Goal: Entertainment & Leisure: Consume media (video, audio)

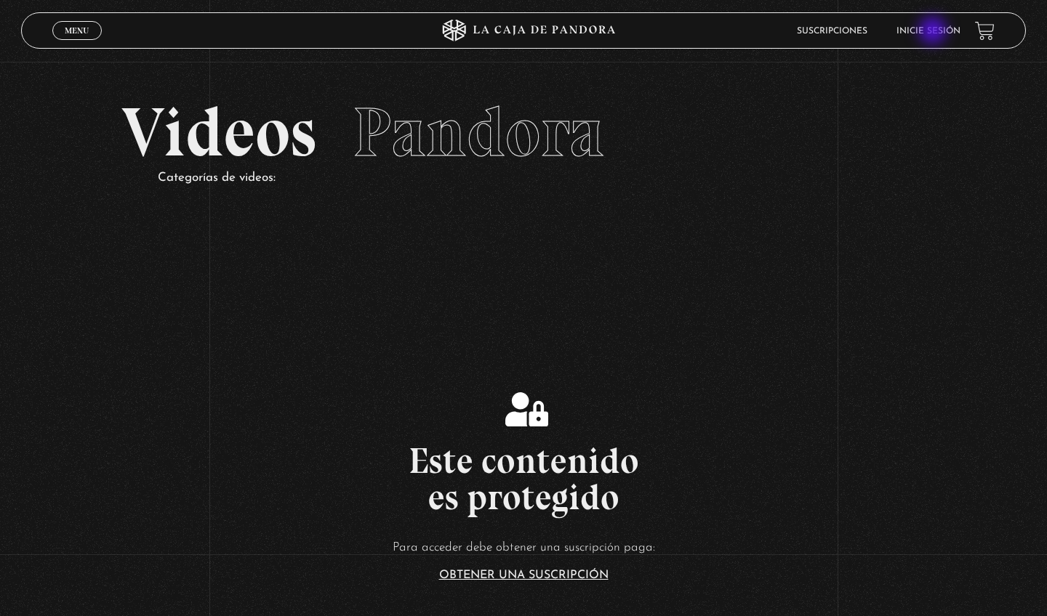
click at [934, 32] on link "Inicie sesión" at bounding box center [928, 31] width 64 height 9
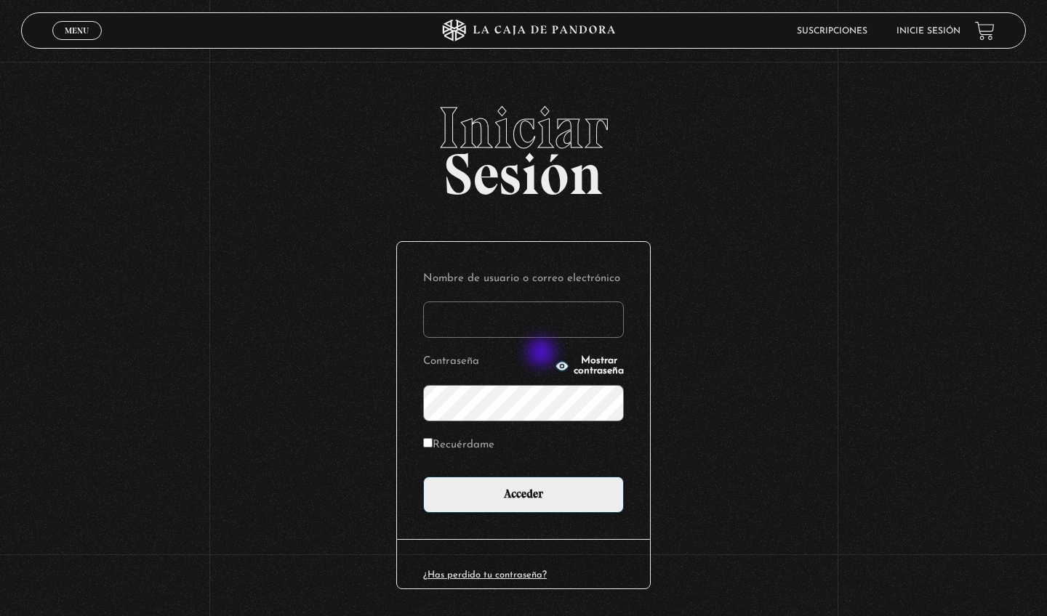
type input "amalro1493@gmail.com"
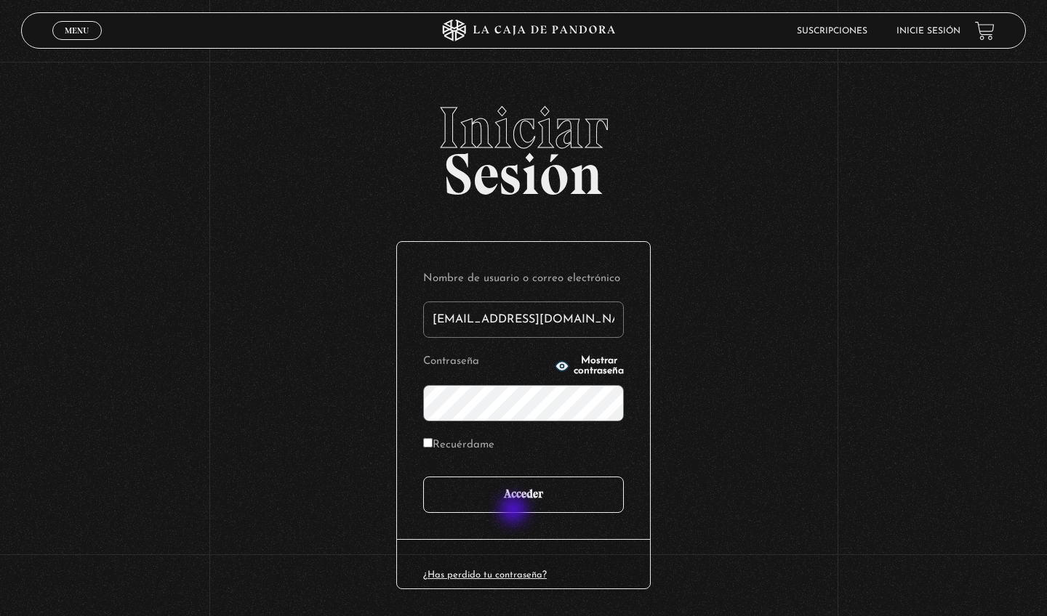
click at [515, 512] on input "Acceder" at bounding box center [523, 495] width 201 height 36
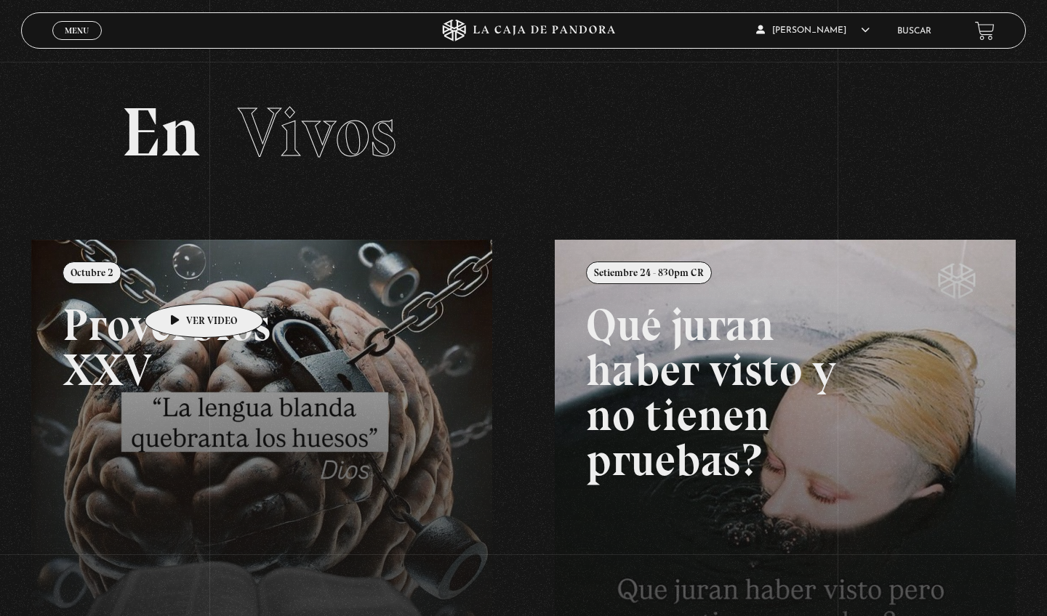
click at [181, 282] on link at bounding box center [554, 548] width 1047 height 616
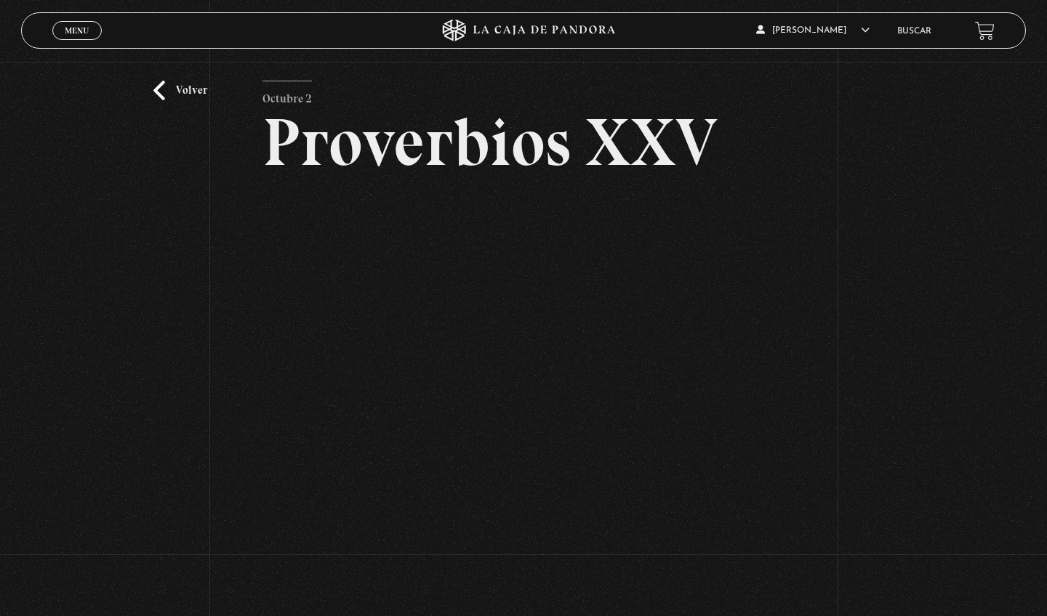
scroll to position [42, 0]
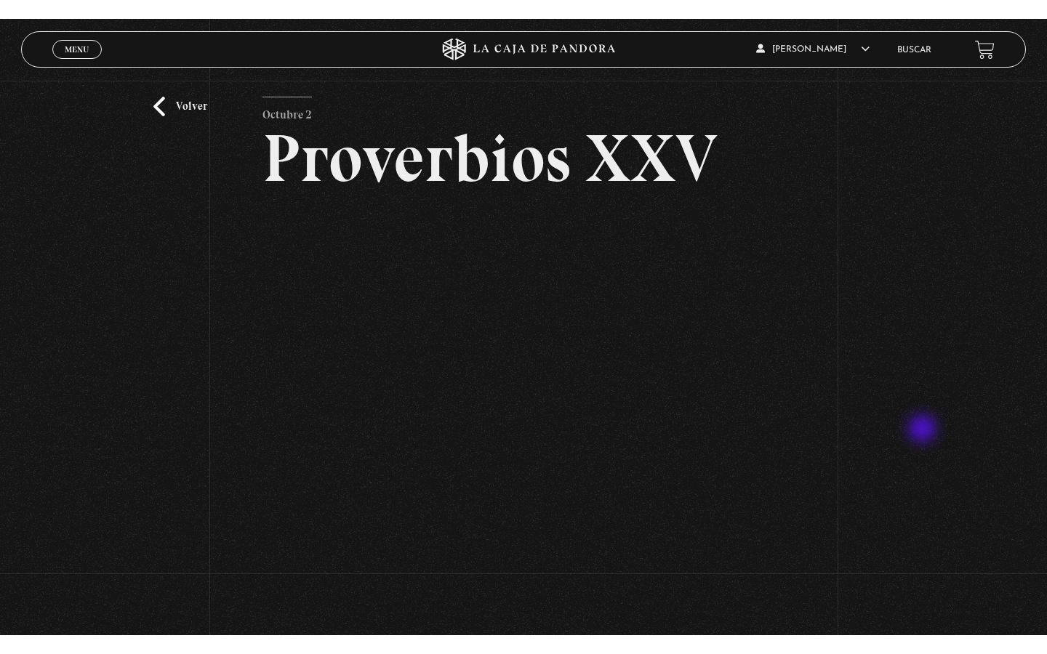
scroll to position [49, 0]
